Goal: Information Seeking & Learning: Find specific fact

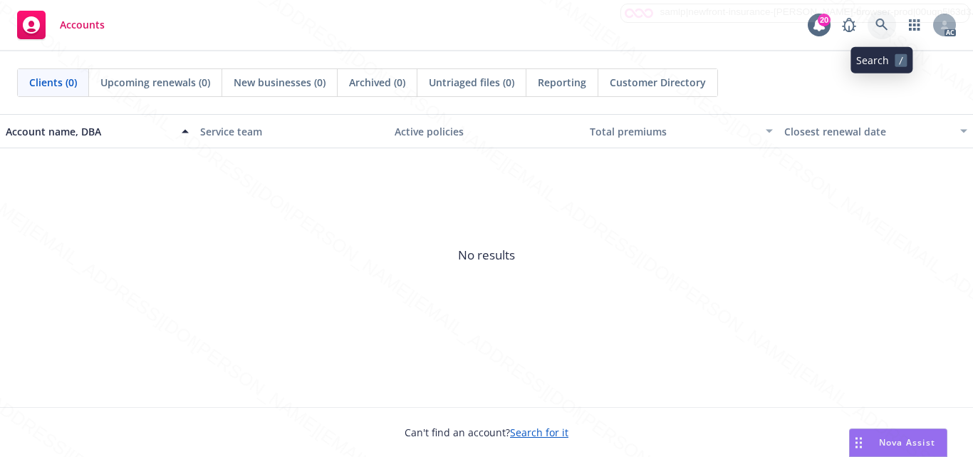
click at [876, 25] on icon at bounding box center [882, 25] width 13 height 13
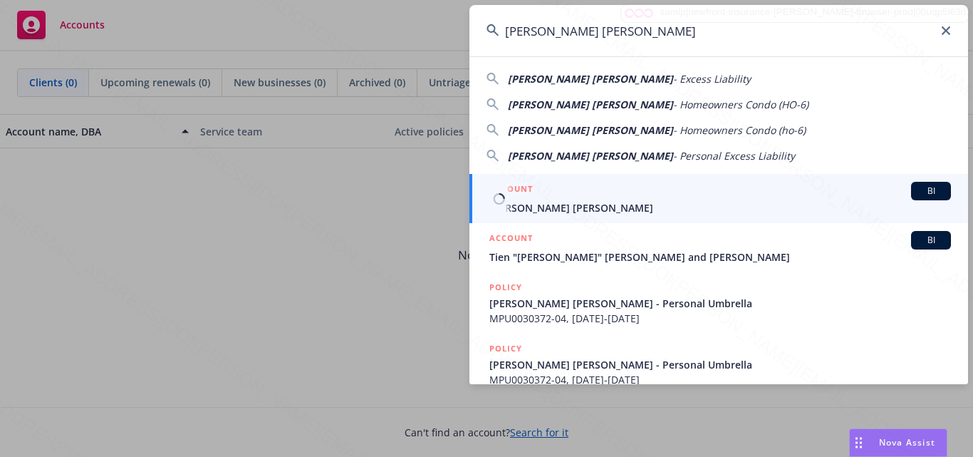
type input "[PERSON_NAME] [PERSON_NAME]"
click at [618, 208] on span "[PERSON_NAME] [PERSON_NAME]" at bounding box center [720, 207] width 462 height 15
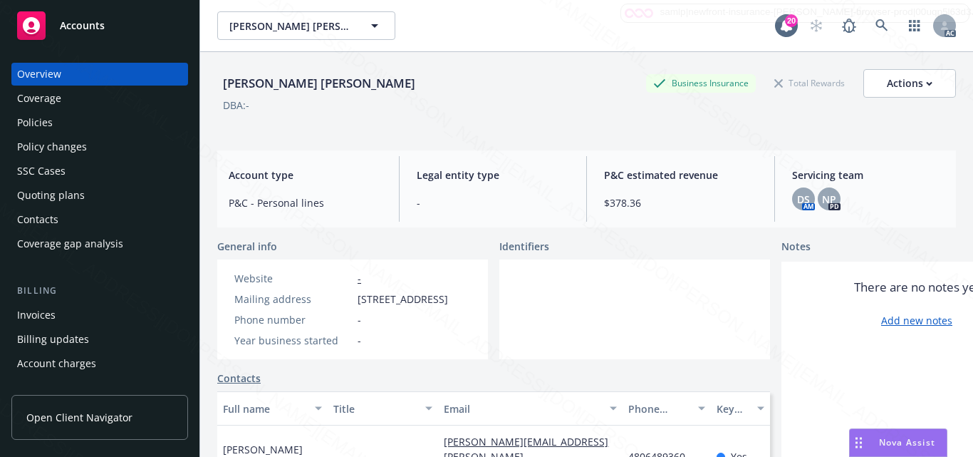
click at [579, 321] on div at bounding box center [634, 309] width 271 height 100
click at [592, 312] on div at bounding box center [634, 309] width 271 height 100
click at [657, 318] on div at bounding box center [634, 309] width 271 height 100
click at [563, 334] on div at bounding box center [634, 309] width 271 height 100
click at [566, 294] on div at bounding box center [634, 309] width 271 height 100
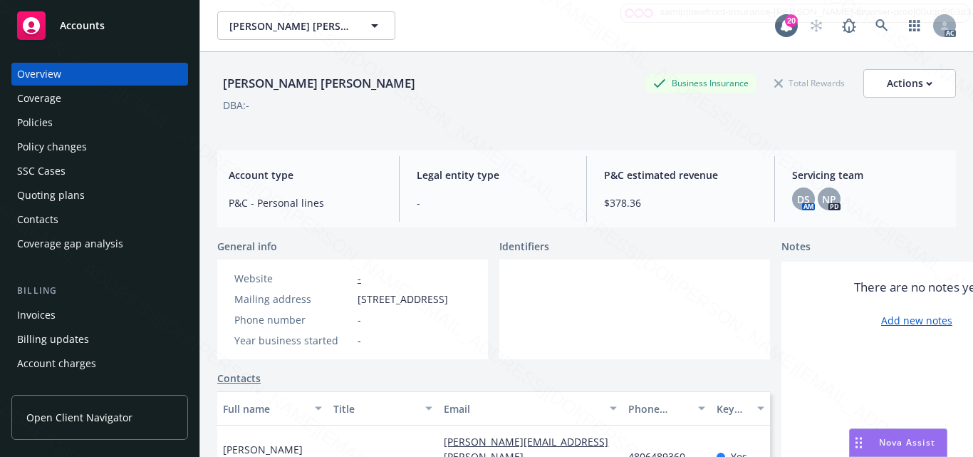
click at [628, 359] on div at bounding box center [634, 309] width 271 height 100
click at [559, 338] on div at bounding box center [634, 309] width 271 height 100
click at [70, 98] on div "Coverage" at bounding box center [99, 98] width 165 height 23
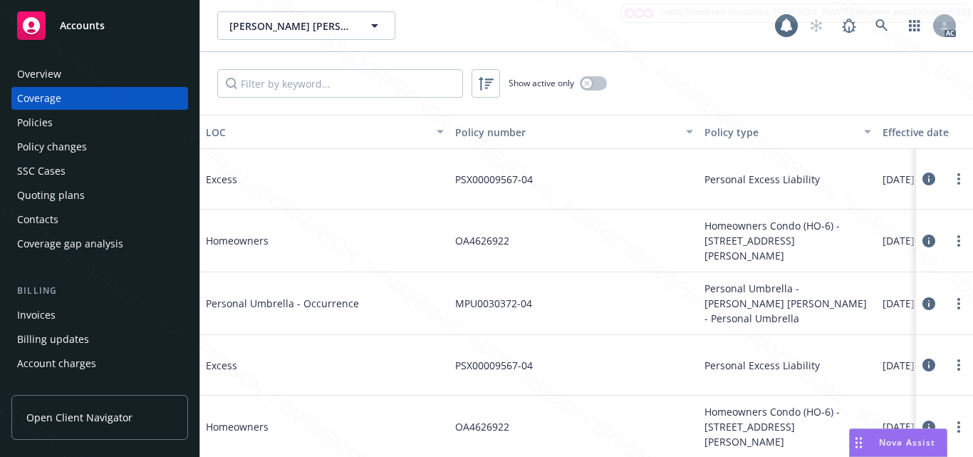
click at [45, 125] on div "Policies" at bounding box center [35, 122] width 36 height 23
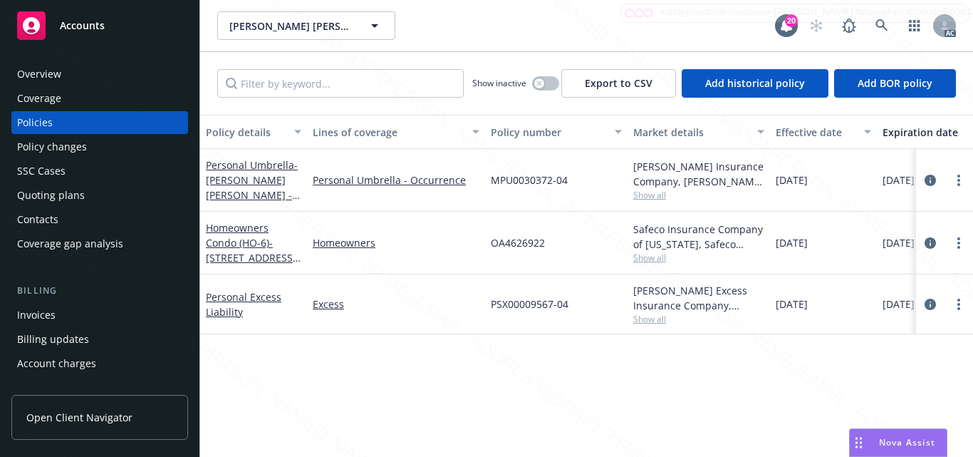
click at [425, 440] on div "Policy details Lines of coverage Policy number Market details Effective date Ex…" at bounding box center [586, 286] width 773 height 342
click at [58, 148] on div "Policy changes" at bounding box center [52, 146] width 70 height 23
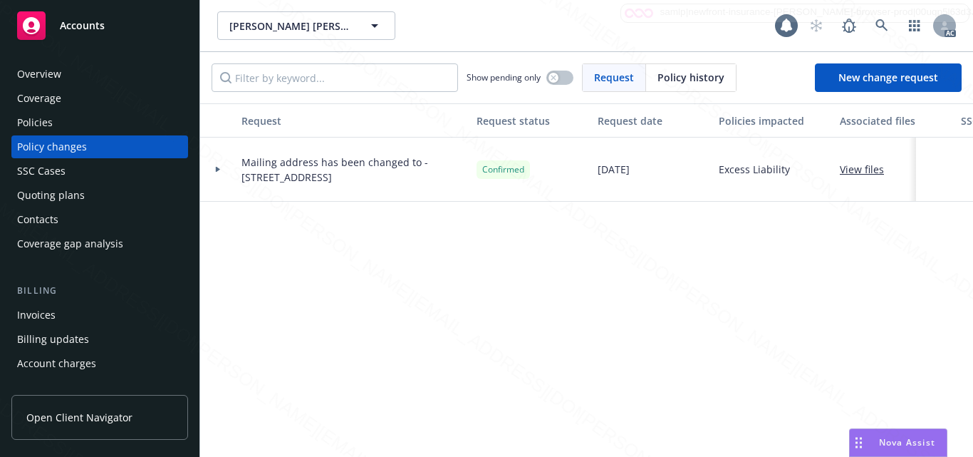
click at [58, 128] on div "Policies" at bounding box center [99, 122] width 165 height 23
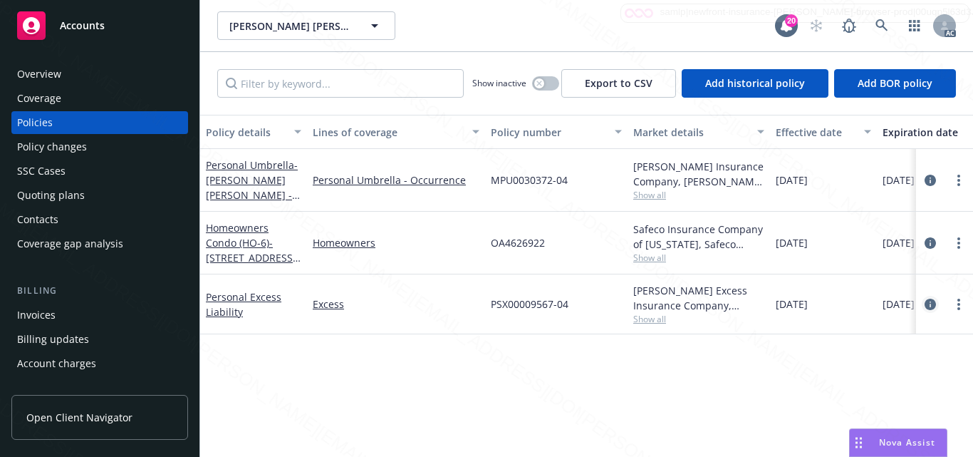
click at [929, 304] on icon "circleInformation" at bounding box center [930, 304] width 11 height 11
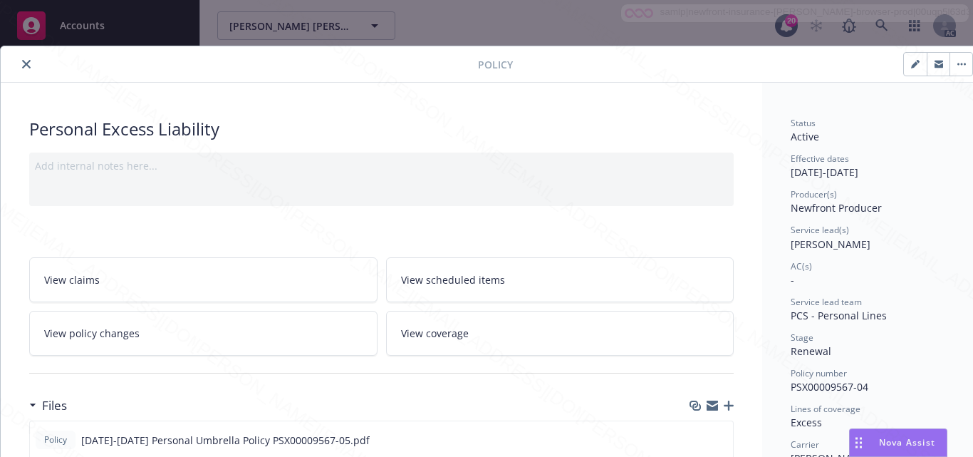
click at [912, 229] on div "Service lead(s)" at bounding box center [871, 230] width 160 height 12
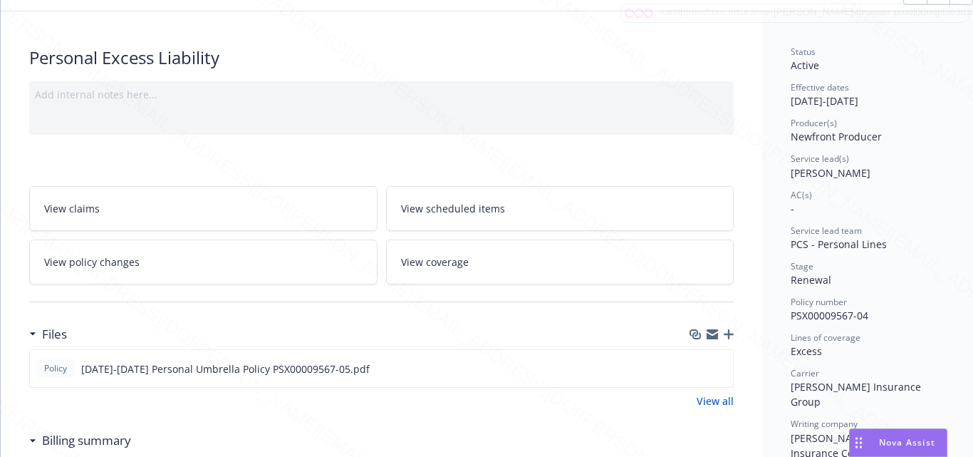
scroll to position [143, 0]
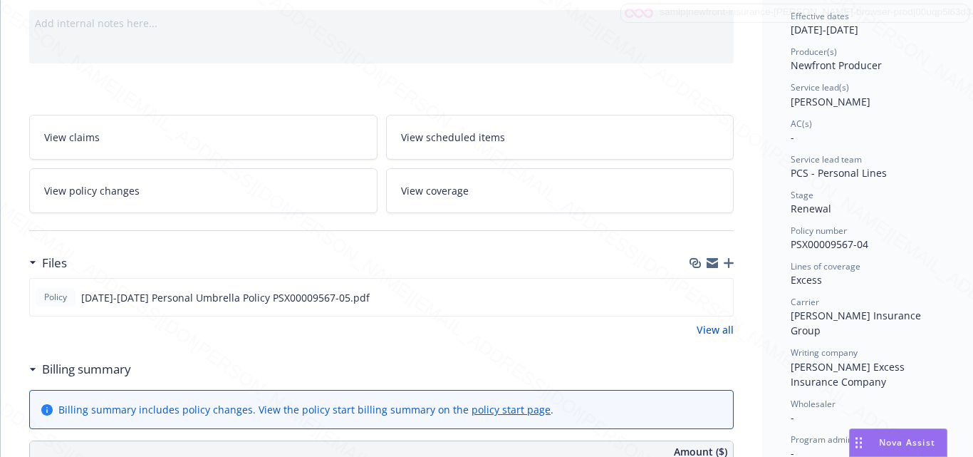
click at [871, 254] on div "Status Active Effective dates 08/19/2025 - 08/19/2026 Producer(s) Newfront Prod…" at bounding box center [871, 324] width 160 height 700
drag, startPoint x: 789, startPoint y: 244, endPoint x: 876, endPoint y: 242, distance: 86.3
copy span "PSX00009567-04"
click at [886, 276] on div "Excess" at bounding box center [871, 279] width 160 height 15
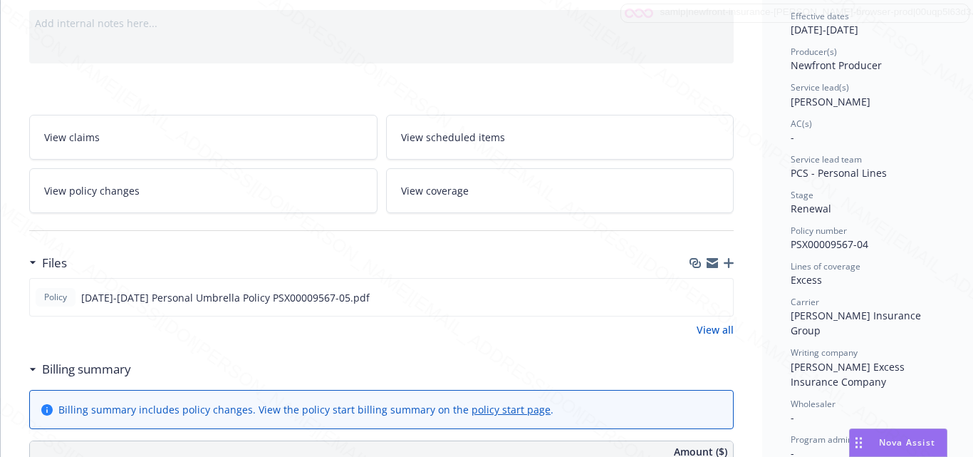
click at [792, 360] on span "Hudson Excess Insurance Company" at bounding box center [849, 374] width 117 height 29
drag, startPoint x: 792, startPoint y: 355, endPoint x: 836, endPoint y: 368, distance: 45.5
click at [836, 368] on div "Writing company Hudson Excess Insurance Company" at bounding box center [871, 367] width 160 height 42
copy span "Hudson Excess Insurance Company"
click at [901, 258] on div "Status Active Effective dates 08/19/2025 - 08/19/2026 Producer(s) Newfront Prod…" at bounding box center [871, 324] width 160 height 700
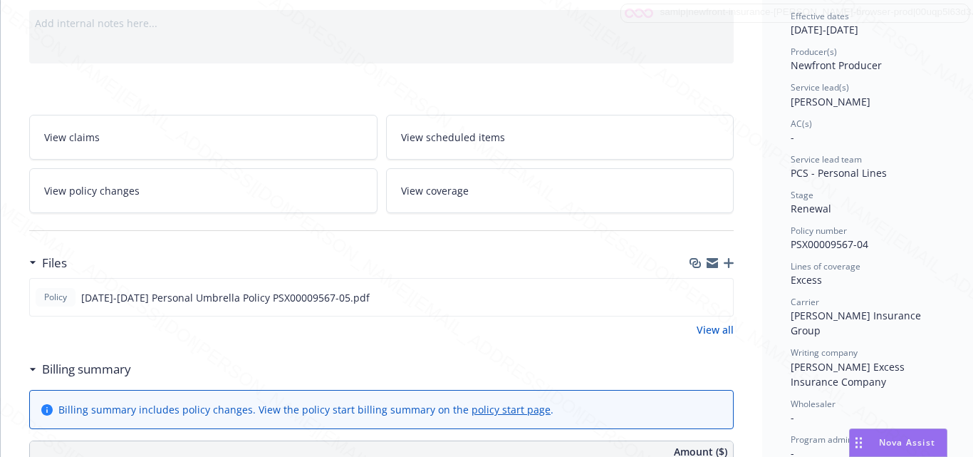
scroll to position [0, 0]
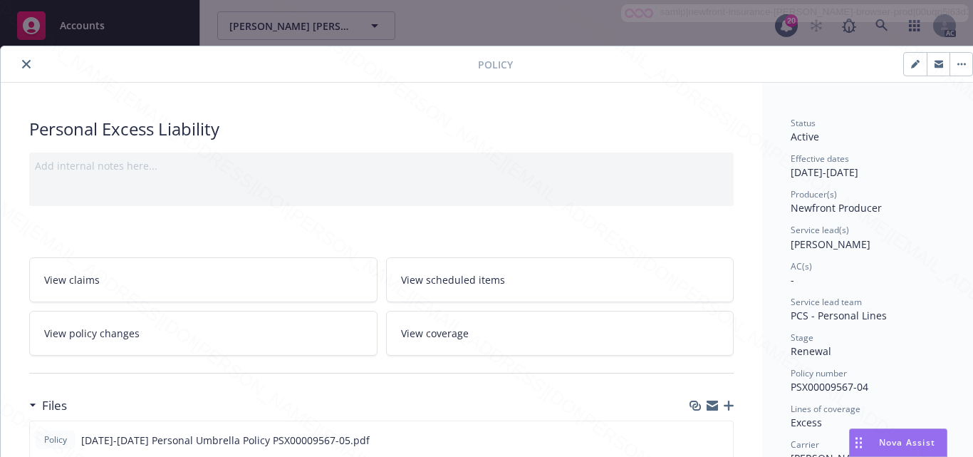
click at [521, 271] on link "View scheduled items" at bounding box center [560, 279] width 348 height 45
click at [437, 331] on span "View coverage" at bounding box center [435, 333] width 68 height 15
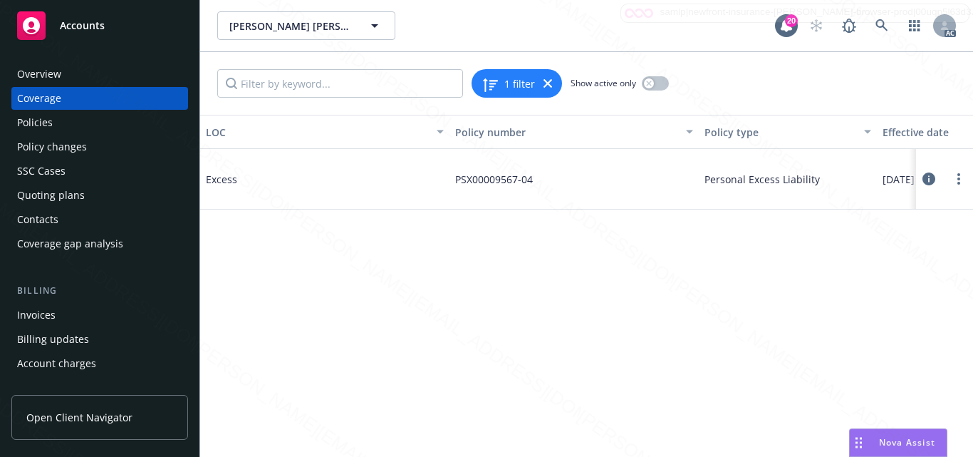
click at [930, 180] on icon at bounding box center [929, 178] width 13 height 13
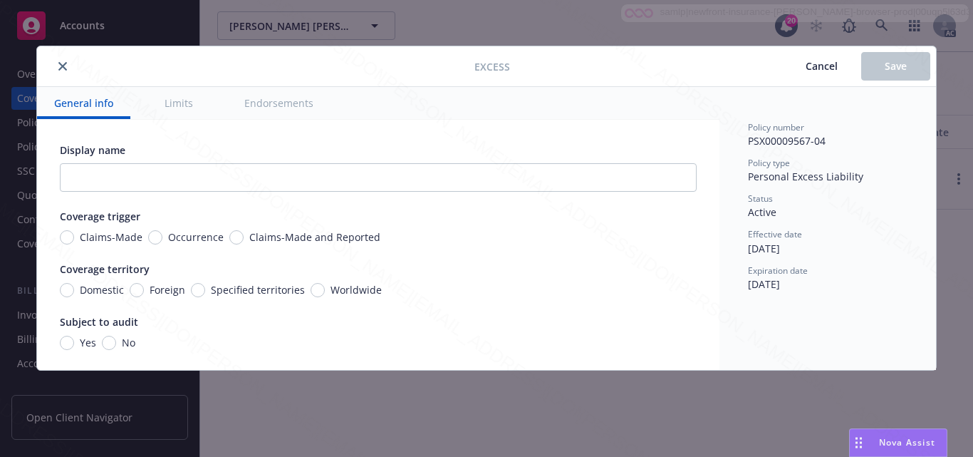
click at [219, 113] on div "General info Limits Endorsements" at bounding box center [378, 103] width 683 height 33
click at [170, 103] on button "Limits" at bounding box center [178, 103] width 63 height 32
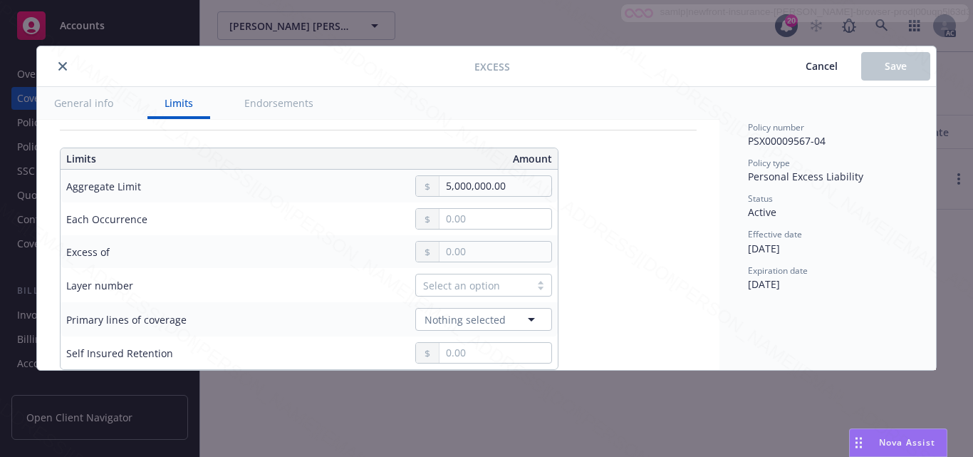
click at [257, 103] on button "Endorsements" at bounding box center [278, 103] width 103 height 32
type textarea "x"
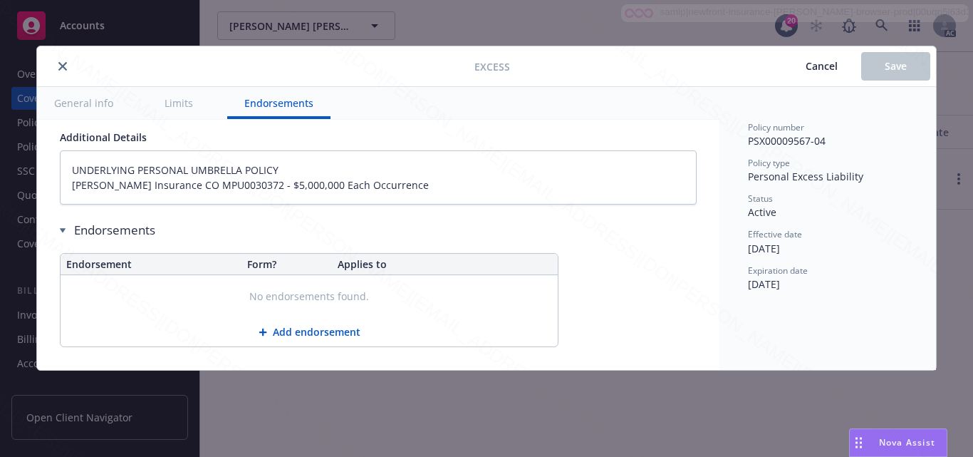
click at [61, 66] on icon "close" at bounding box center [62, 66] width 9 height 9
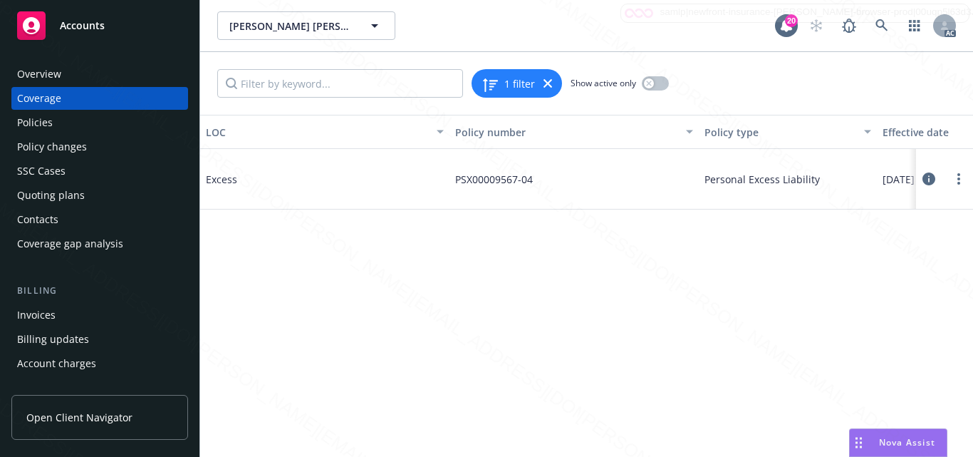
click at [418, 297] on div "LOC Policy number Policy type Effective date Expiration date Status Excess PSX0…" at bounding box center [586, 286] width 773 height 342
click at [105, 79] on div "Overview" at bounding box center [99, 74] width 165 height 23
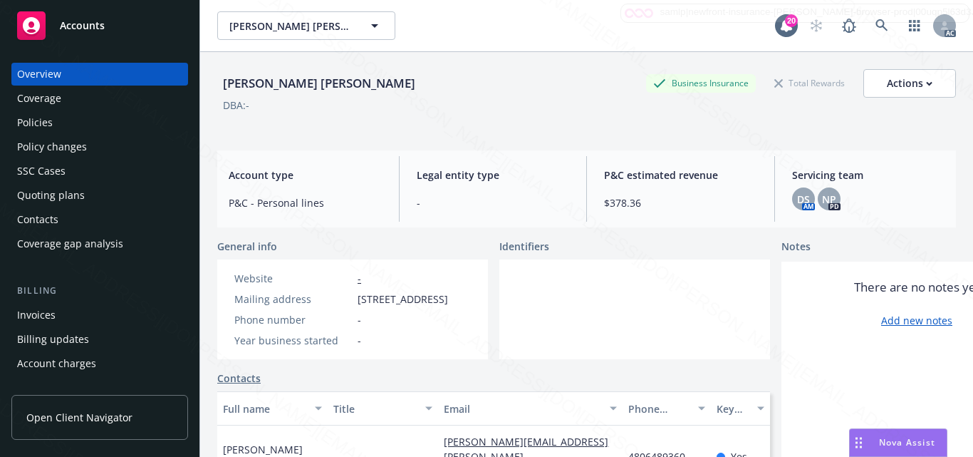
click at [95, 27] on span "Accounts" at bounding box center [82, 25] width 45 height 11
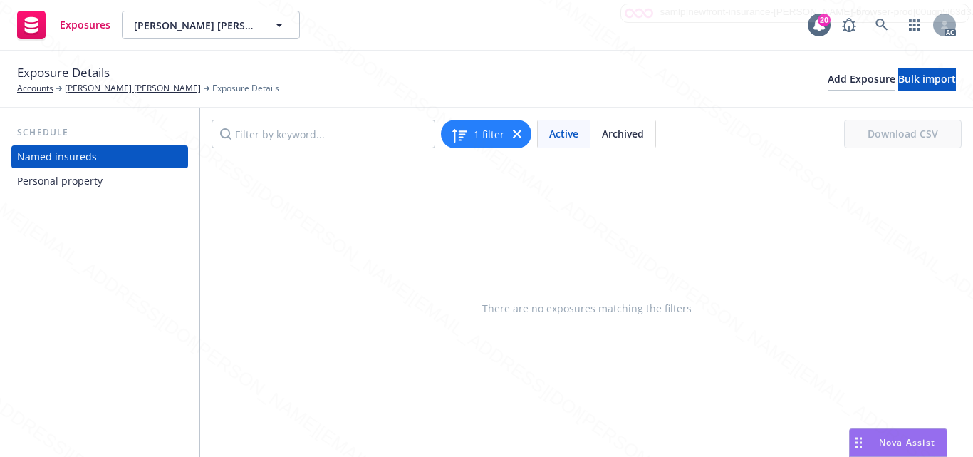
click at [78, 182] on div "Personal property" at bounding box center [60, 181] width 86 height 23
